Goal: Task Accomplishment & Management: Manage account settings

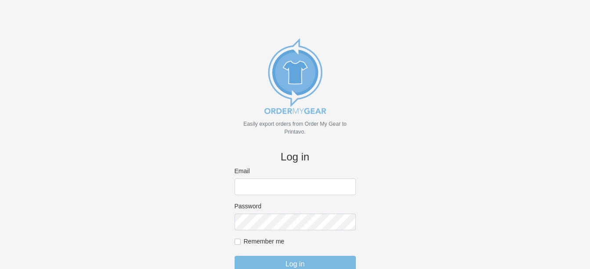
scroll to position [19, 0]
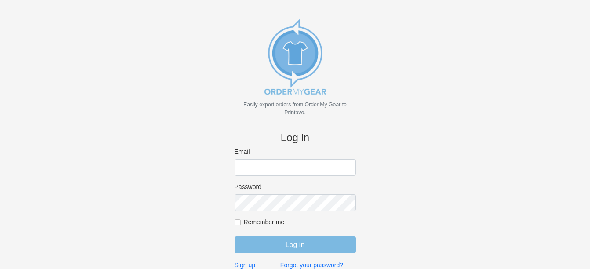
type input "[PERSON_NAME][EMAIL_ADDRESS][DOMAIN_NAME]"
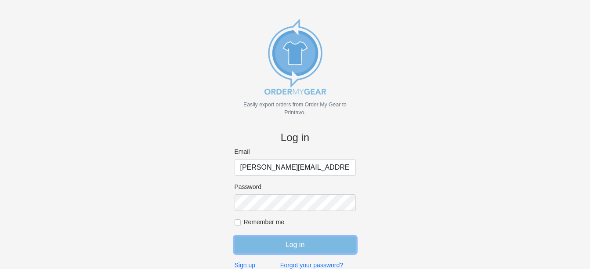
click at [270, 237] on input "Log in" at bounding box center [295, 245] width 121 height 17
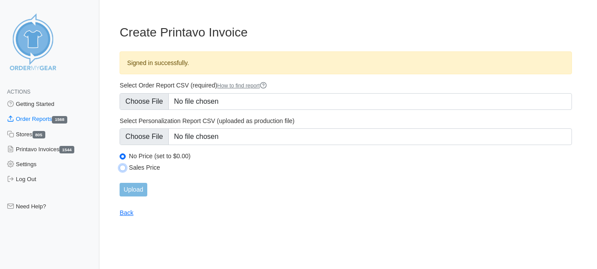
click at [120, 169] on input "Sales Price" at bounding box center [123, 168] width 6 height 6
radio input "true"
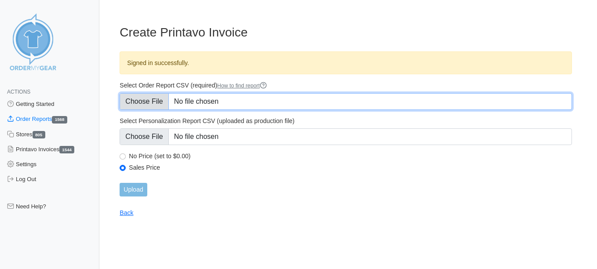
click at [145, 102] on input "Select Order Report CSV (required) How to find report" at bounding box center [346, 101] width 452 height 17
type input "C:\fakepath\4YA3P_order_report.csv"
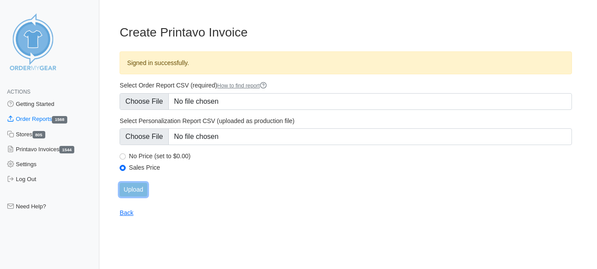
click at [128, 187] on input "Upload" at bounding box center [133, 190] width 27 height 14
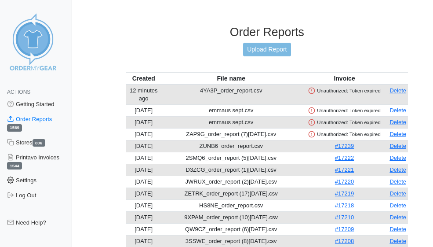
click at [33, 185] on link "Settings" at bounding box center [36, 180] width 72 height 15
click at [17, 181] on link "Settings" at bounding box center [36, 180] width 72 height 15
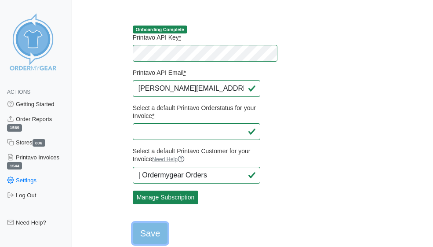
click at [133, 228] on input "Save" at bounding box center [150, 232] width 35 height 21
type input "Saving..."
click at [27, 41] on img at bounding box center [33, 42] width 66 height 66
click at [27, 157] on link "Printavo Invoices 1544" at bounding box center [36, 161] width 72 height 23
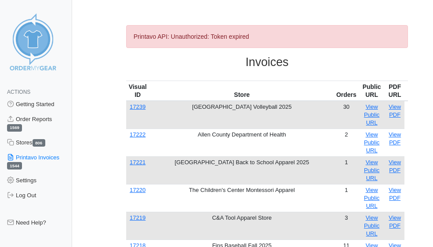
click at [27, 157] on link "Printavo Invoices 1544" at bounding box center [36, 161] width 72 height 23
click at [37, 183] on link "Settings" at bounding box center [36, 180] width 72 height 15
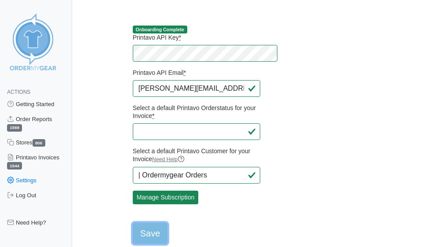
click at [133, 235] on input "Save" at bounding box center [150, 232] width 35 height 21
type input "Saving..."
drag, startPoint x: 354, startPoint y: 93, endPoint x: 206, endPoint y: 95, distance: 148.2
click at [206, 95] on main "Onboarding Complete Printavo API Key * Printavo API Email * amy@18threads.com S…" at bounding box center [267, 129] width 303 height 229
click at [27, 165] on link "Printavo Invoices 1544" at bounding box center [36, 161] width 72 height 23
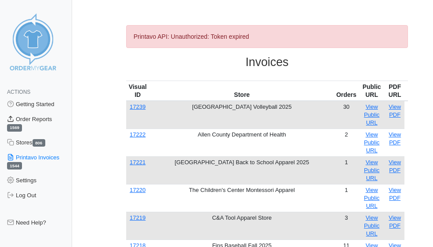
click at [33, 117] on link "Order Reports 1569" at bounding box center [36, 123] width 72 height 23
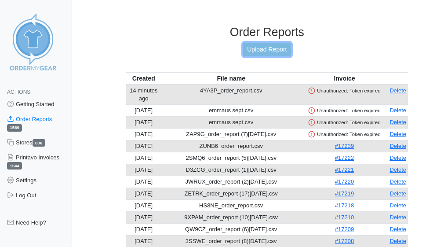
click at [253, 50] on link "Upload Report" at bounding box center [266, 50] width 47 height 14
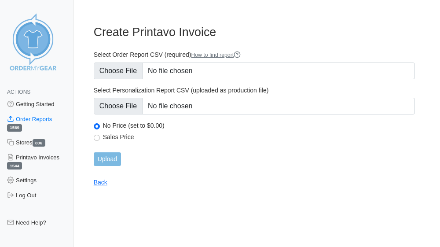
click at [22, 121] on link "Order Reports 1569" at bounding box center [36, 123] width 73 height 23
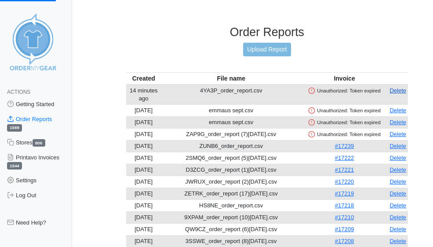
click at [405, 91] on link "Delete" at bounding box center [398, 90] width 17 height 7
click at [266, 45] on link "Upload Report" at bounding box center [266, 50] width 47 height 14
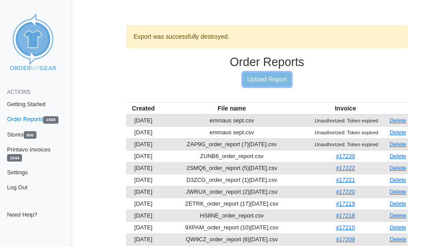
click at [243, 80] on link "Upload Report" at bounding box center [266, 80] width 47 height 14
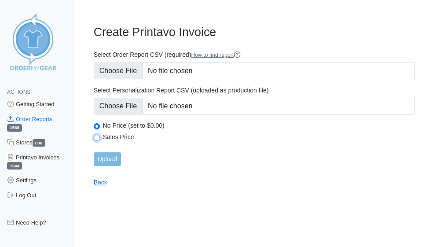
click at [95, 136] on input "Sales Price" at bounding box center [97, 138] width 6 height 6
radio input "true"
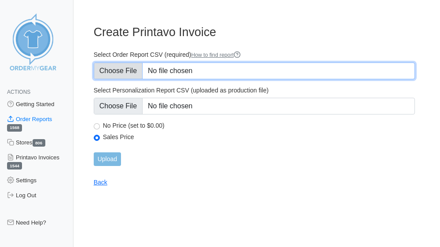
click at [111, 77] on input "Select Order Report CSV (required) How to find report" at bounding box center [254, 70] width 321 height 17
type input "C:\fakepath\4YA3P_order_report.csv"
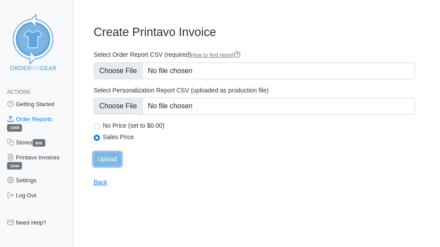
click at [106, 158] on input "Upload" at bounding box center [107, 159] width 27 height 14
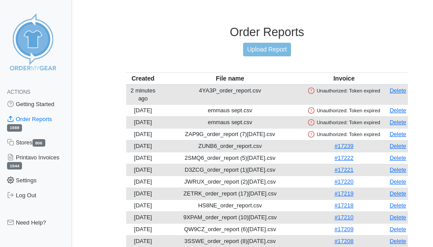
click at [33, 178] on link "Settings" at bounding box center [36, 180] width 72 height 15
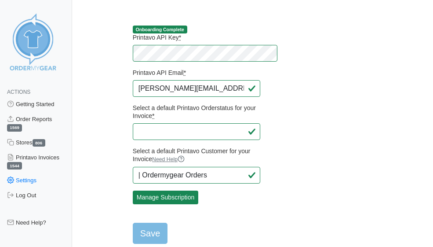
click at [259, 45] on main "Onboarding Complete Printavo API Key * Printavo API Email * [PERSON_NAME][EMAIL…" at bounding box center [267, 129] width 303 height 229
click at [159, 131] on select "Select a default Printavo Orderstatus for your Invoice *" at bounding box center [197, 131] width 128 height 17
click at [176, 44] on div "Printavo API Key *" at bounding box center [197, 47] width 128 height 28
click at [133, 232] on input "Save" at bounding box center [150, 232] width 35 height 21
type input "Saving..."
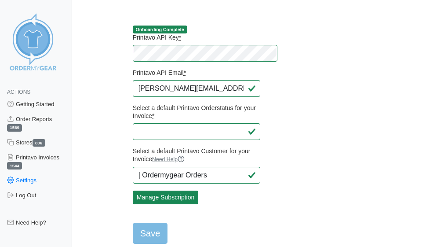
click at [237, 17] on main "Onboarding Complete Printavo API Key * Printavo API Email * amy@18threads.com S…" at bounding box center [267, 129] width 303 height 229
click at [133, 228] on input "Save" at bounding box center [150, 232] width 35 height 21
type input "Saving..."
click at [133, 225] on input "Save" at bounding box center [150, 232] width 35 height 21
type input "Saving..."
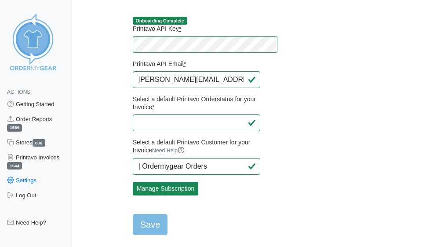
scroll to position [11, 0]
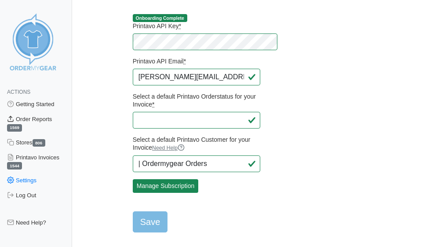
click at [48, 119] on link "Order Reports 1569" at bounding box center [36, 123] width 72 height 23
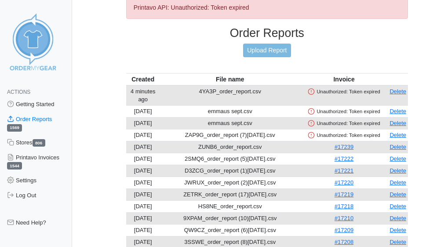
scroll to position [44, 0]
